Goal: Information Seeking & Learning: Learn about a topic

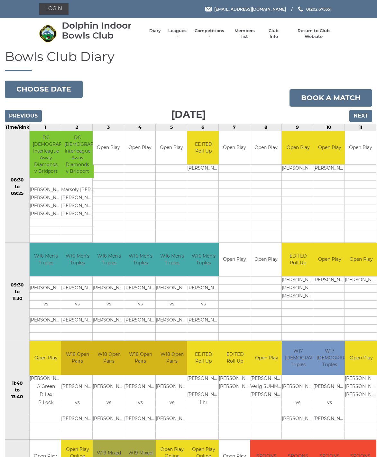
click at [176, 34] on link "Leagues" at bounding box center [177, 34] width 20 height 12
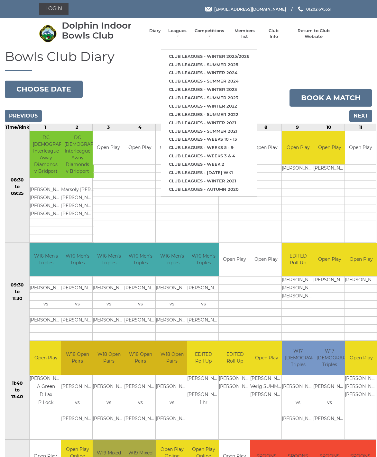
click at [238, 58] on link "Club leagues - Winter 2025/2026" at bounding box center [209, 56] width 96 height 8
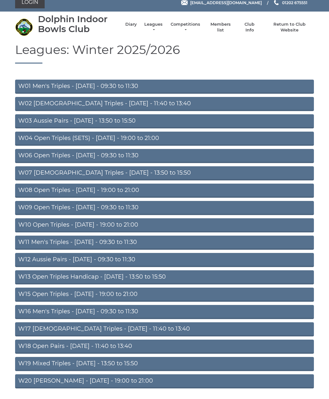
scroll to position [6, 0]
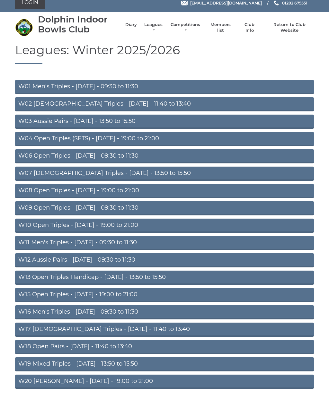
click at [183, 282] on link "W13 Open Triples Handicap - Thursday - 13:50 to 15:50" at bounding box center [164, 278] width 299 height 14
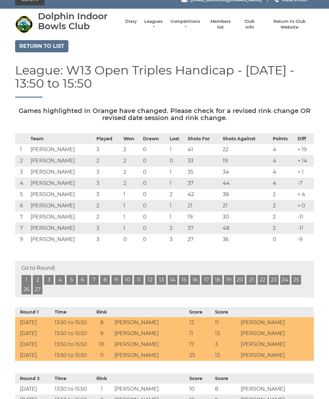
scroll to position [10, 0]
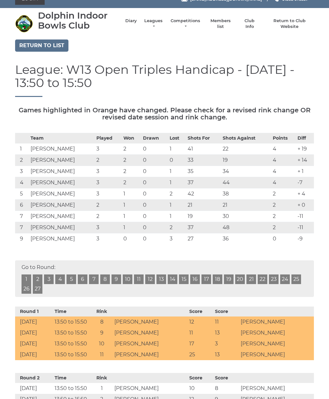
click at [51, 42] on link "Return to list" at bounding box center [41, 46] width 53 height 12
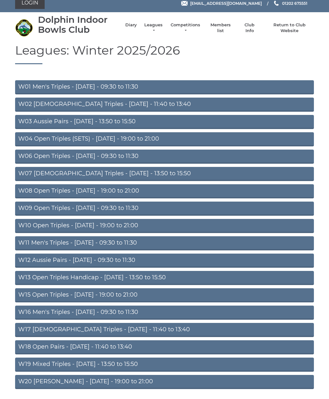
scroll to position [6, 0]
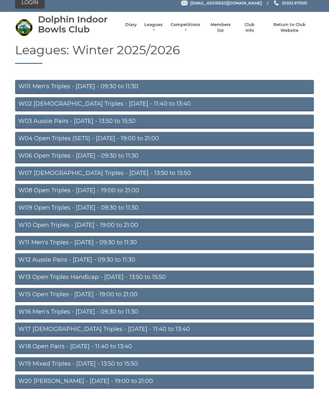
click at [168, 370] on link "W19 Mixed Triples - [DATE] - 13:50 to 15:50" at bounding box center [164, 365] width 299 height 14
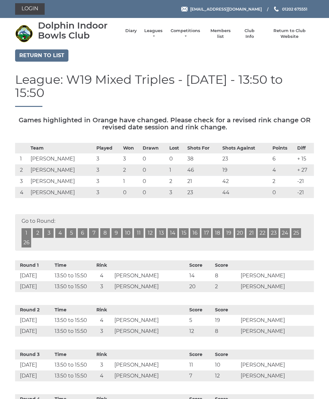
click at [54, 56] on link "Return to list" at bounding box center [41, 55] width 53 height 12
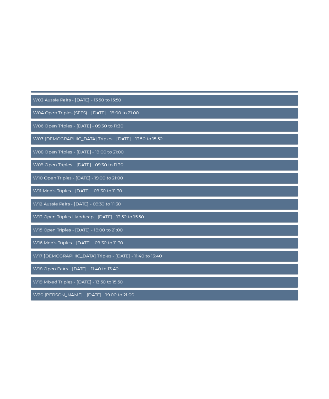
scroll to position [6, 0]
